Goal: Task Accomplishment & Management: Manage account settings

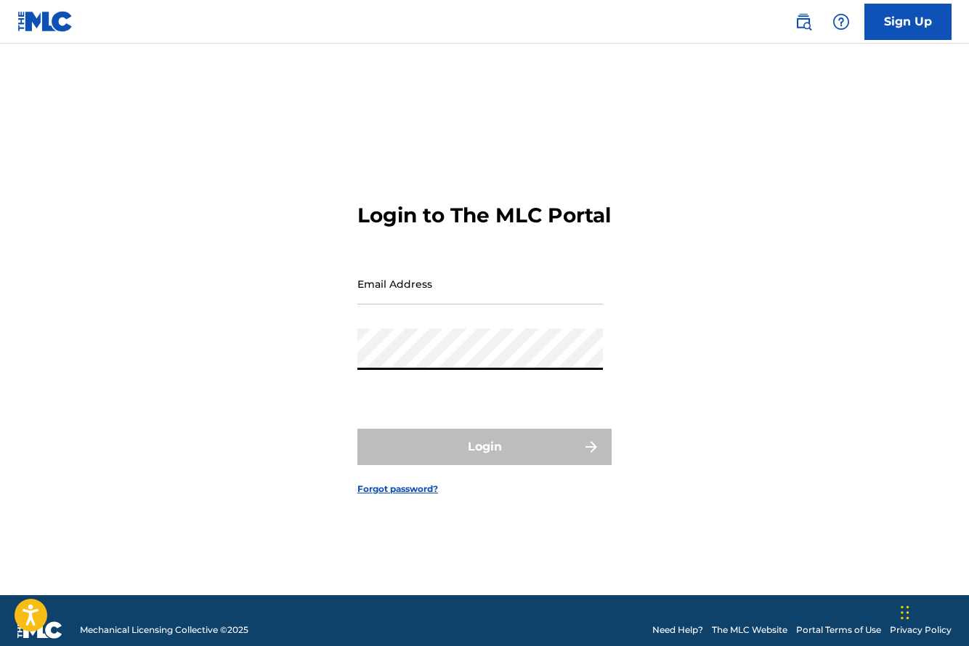
type input "[PERSON_NAME][EMAIL_ADDRESS][DOMAIN_NAME]"
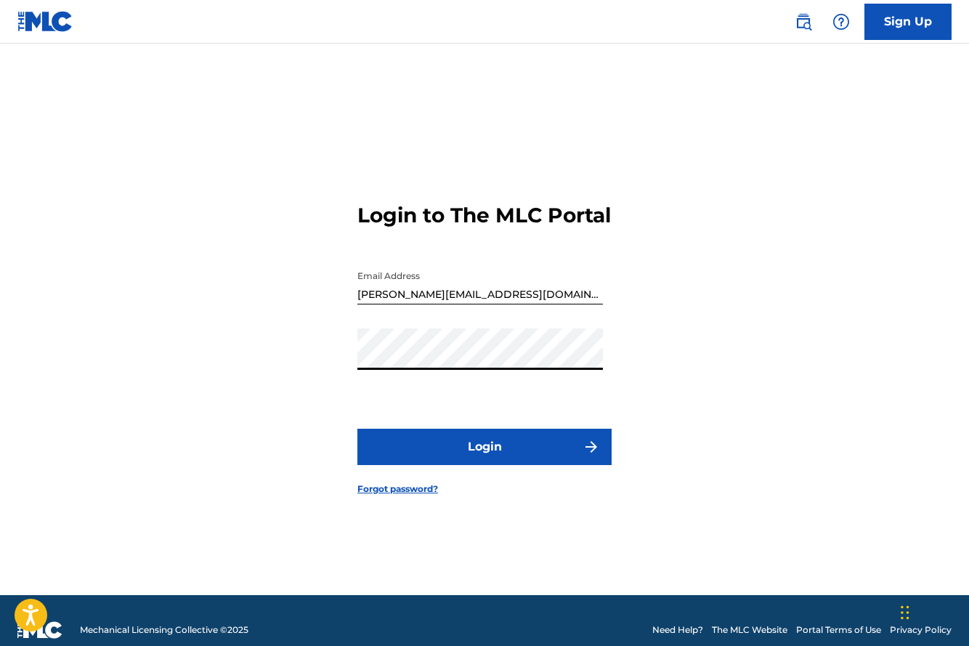
click at [493, 457] on button "Login" at bounding box center [485, 447] width 254 height 36
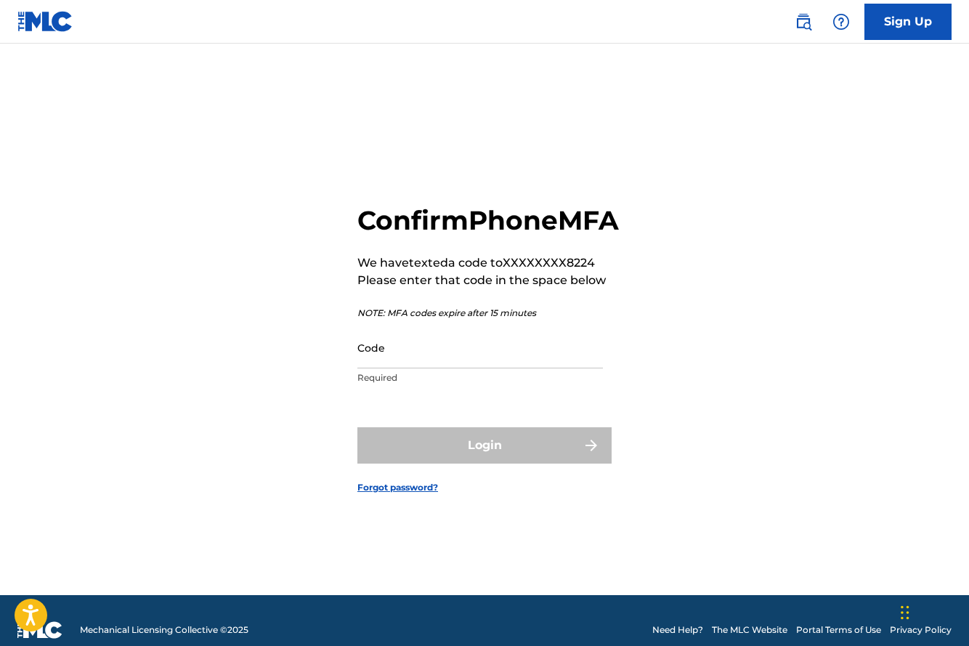
click at [573, 368] on input "Code" at bounding box center [481, 347] width 246 height 41
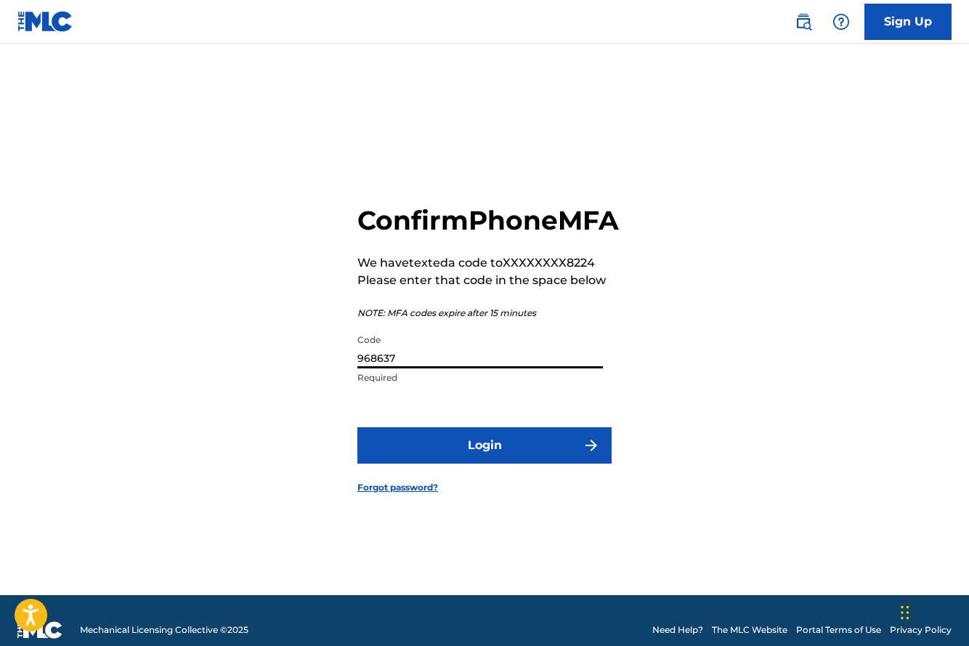
type input "968637"
click at [358, 427] on button "Login" at bounding box center [485, 445] width 254 height 36
